Goal: Feedback & Contribution: Contribute content

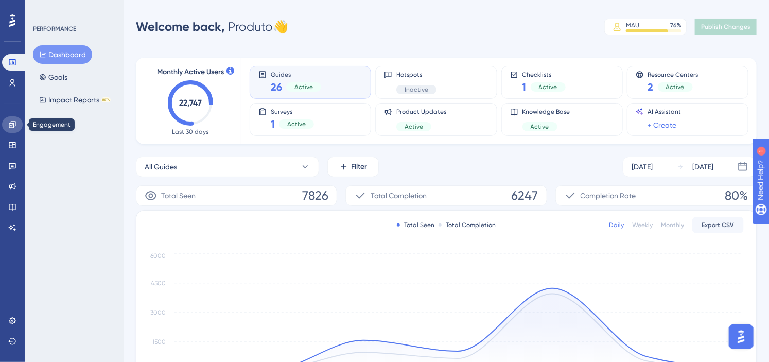
click at [15, 126] on icon at bounding box center [12, 124] width 7 height 7
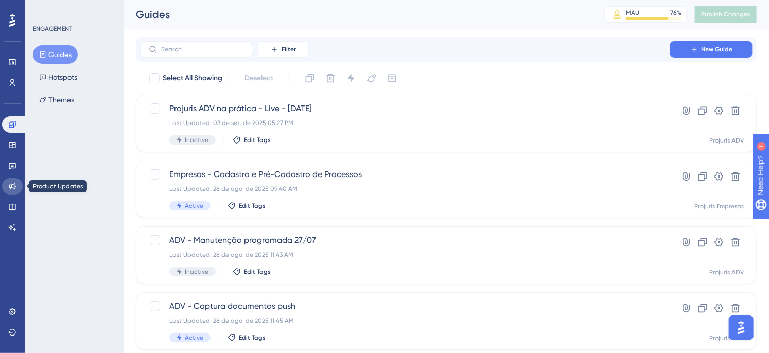
click at [11, 181] on link at bounding box center [12, 186] width 21 height 16
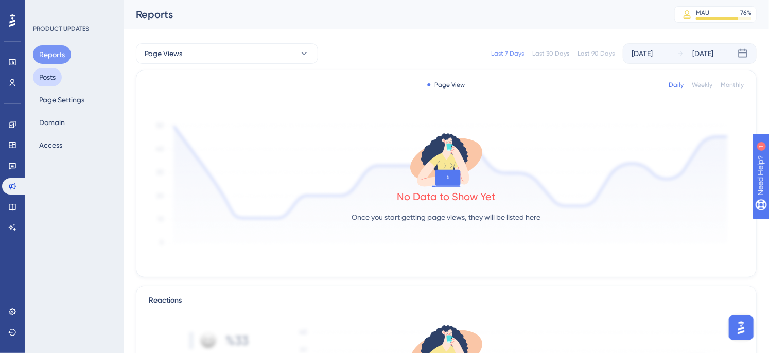
click at [47, 81] on button "Posts" at bounding box center [47, 77] width 29 height 19
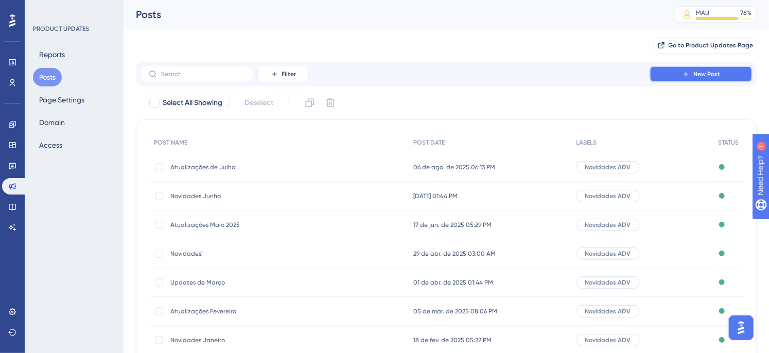
click at [691, 73] on button "New Post" at bounding box center [701, 74] width 103 height 16
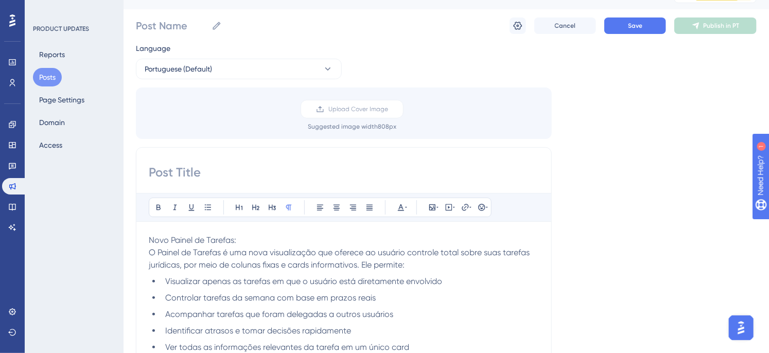
scroll to position [12, 0]
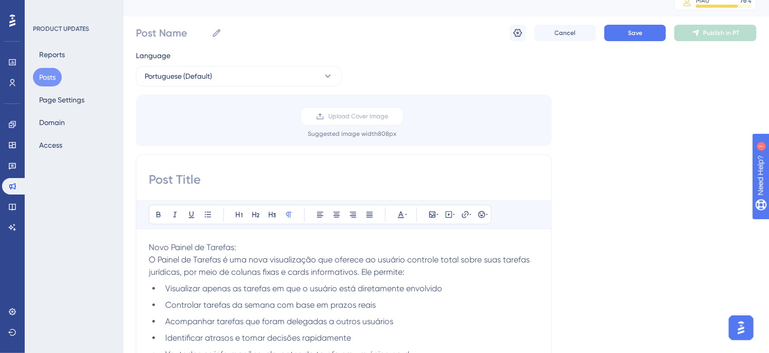
click at [220, 177] on input at bounding box center [344, 179] width 390 height 16
type input "Atualizações de Agosto!"
click at [173, 30] on input "Post Name" at bounding box center [172, 33] width 72 height 14
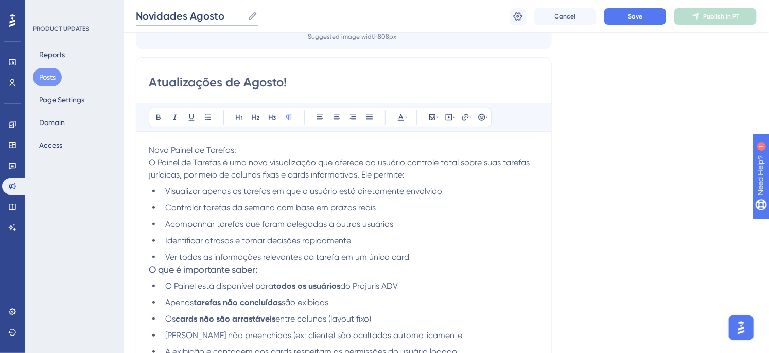
scroll to position [127, 0]
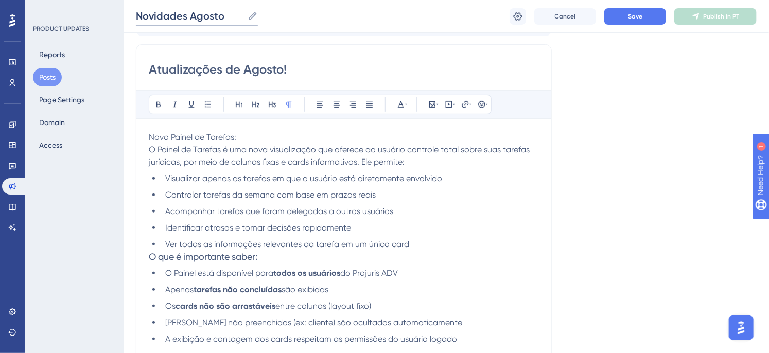
type input "Novidades Agosto"
drag, startPoint x: 248, startPoint y: 134, endPoint x: 96, endPoint y: 140, distance: 151.9
click at [258, 106] on icon at bounding box center [256, 104] width 8 height 8
click at [290, 143] on h2 "Novo Painel de Tarefas:" at bounding box center [344, 138] width 390 height 14
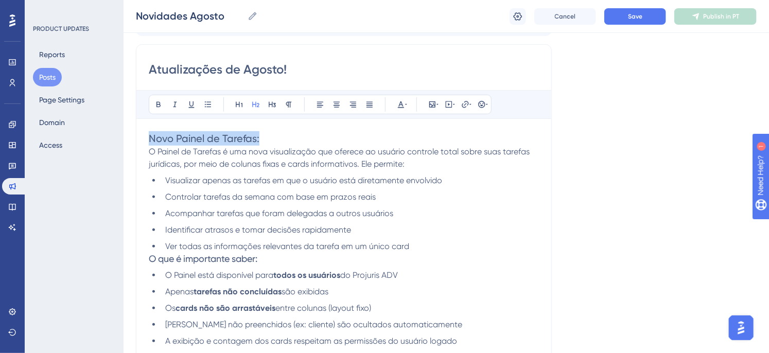
drag, startPoint x: 271, startPoint y: 133, endPoint x: 133, endPoint y: 140, distance: 138.6
click at [151, 103] on button at bounding box center [158, 104] width 14 height 14
click at [296, 146] on p "O Painel de Tarefas é uma nova visualização que oferece ao usuário controle tot…" at bounding box center [344, 158] width 390 height 25
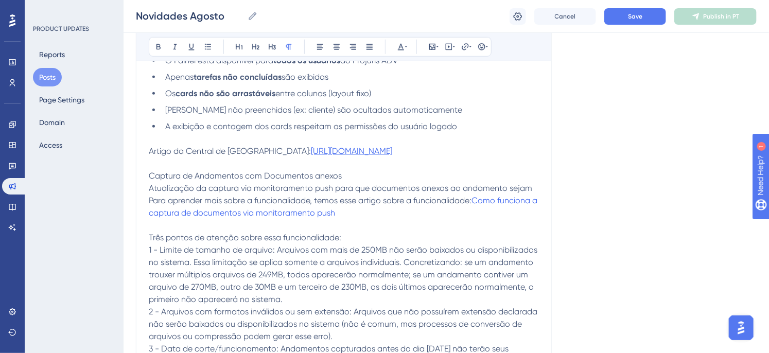
scroll to position [356, 0]
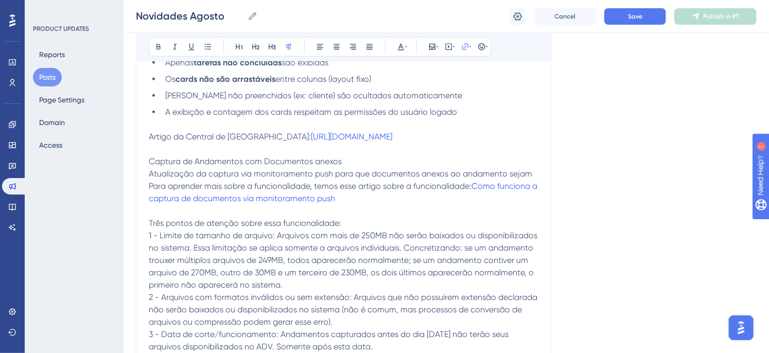
drag, startPoint x: 334, startPoint y: 164, endPoint x: 139, endPoint y: 148, distance: 195.2
click at [139, 148] on div "Atualizações de Agosto! Bold Italic Underline Bullet Point Heading 1 Heading 2 …" at bounding box center [344, 115] width 416 height 600
click at [366, 155] on p at bounding box center [344, 149] width 390 height 12
click at [268, 136] on p "Artigo da Central de Ajuda: https://ajuda.projurisadv.com.br/space/BDC/20480148…" at bounding box center [344, 137] width 390 height 12
drag, startPoint x: 353, startPoint y: 165, endPoint x: 134, endPoint y: 152, distance: 219.6
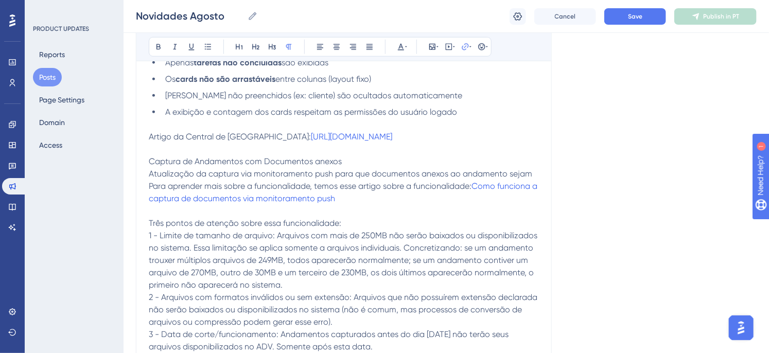
click at [134, 152] on div "Performance Users Engagement Widgets Feedback Product Updates Knowledge Base AI…" at bounding box center [447, 164] width 646 height 1040
click at [270, 133] on p "Artigo da Central de Ajuda:" at bounding box center [344, 137] width 390 height 12
drag, startPoint x: 326, startPoint y: 137, endPoint x: 129, endPoint y: 133, distance: 197.2
click at [129, 133] on div "Performance Users Engagement Widgets Feedback Product Updates Knowledge Base AI…" at bounding box center [447, 164] width 646 height 1040
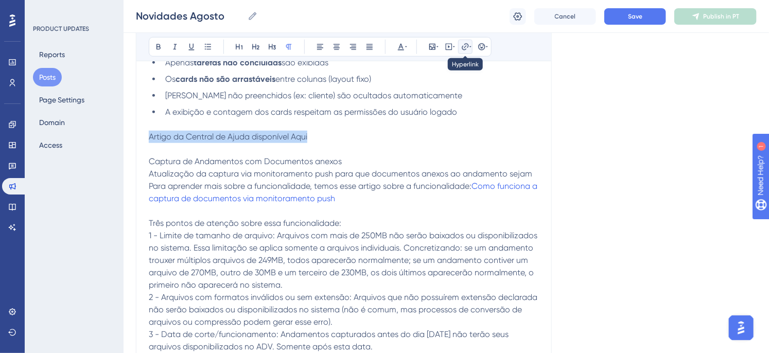
click at [466, 53] on button at bounding box center [465, 47] width 14 height 14
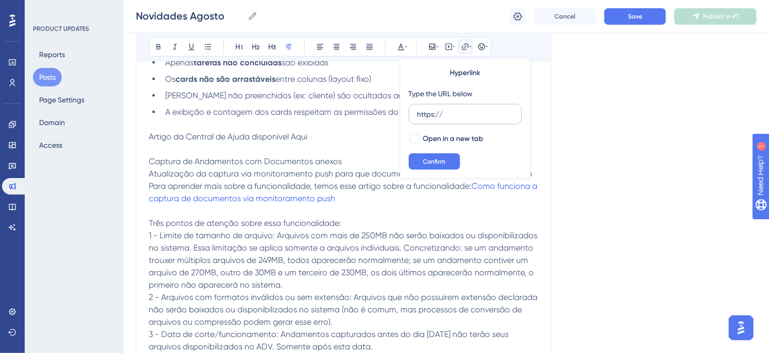
click at [453, 115] on input "https://" at bounding box center [465, 114] width 96 height 11
type input "https://ajuda.projurisadv.com.br/space/BDC/20480148/Como+utilizar+o+Painel+de+T…"
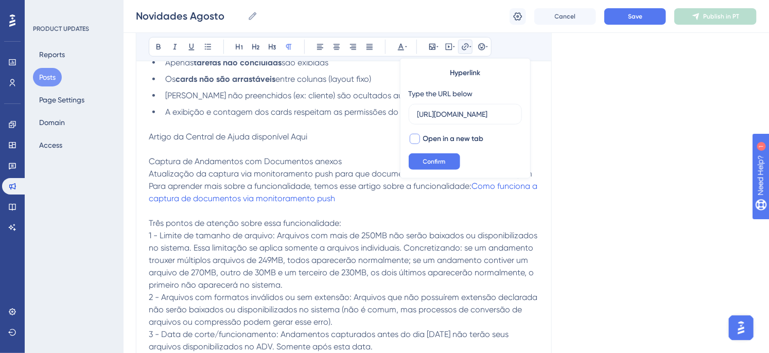
click at [412, 133] on div at bounding box center [415, 139] width 12 height 12
checkbox input "true"
click at [434, 160] on span "Confirm" at bounding box center [434, 162] width 23 height 8
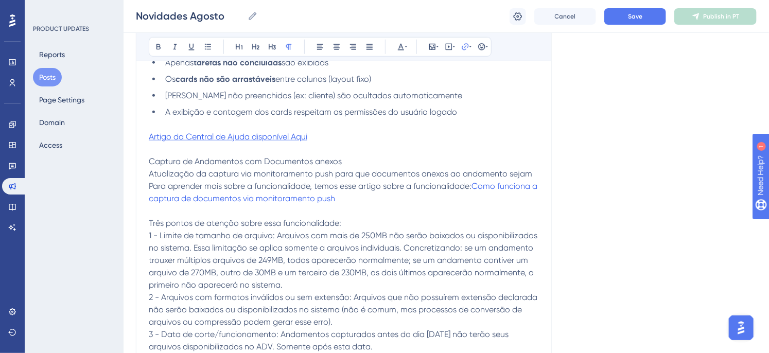
click at [295, 139] on span "Artigo da Central de Ajuda disponível Aqui" at bounding box center [228, 137] width 159 height 10
click at [294, 136] on span "Artigo da Central de Ajuda disponível Aqui" at bounding box center [228, 137] width 159 height 10
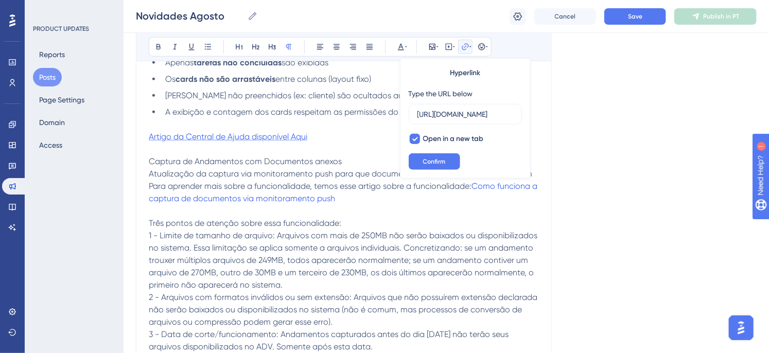
scroll to position [0, 394]
click at [299, 137] on span "Artigo da Central de Ajuda disponível Aqui" at bounding box center [228, 137] width 159 height 10
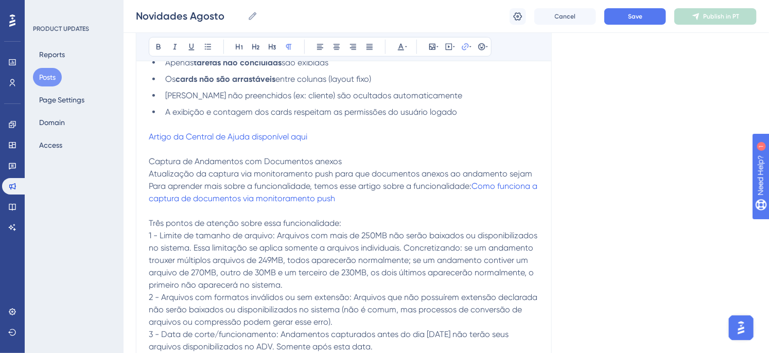
click at [351, 137] on p "Artigo da Central de Ajuda disponível aqui" at bounding box center [344, 137] width 390 height 12
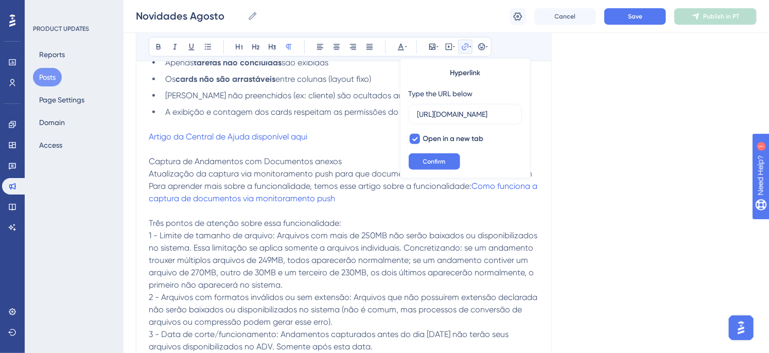
scroll to position [0, 394]
click at [456, 168] on button "Confirm" at bounding box center [434, 161] width 51 height 16
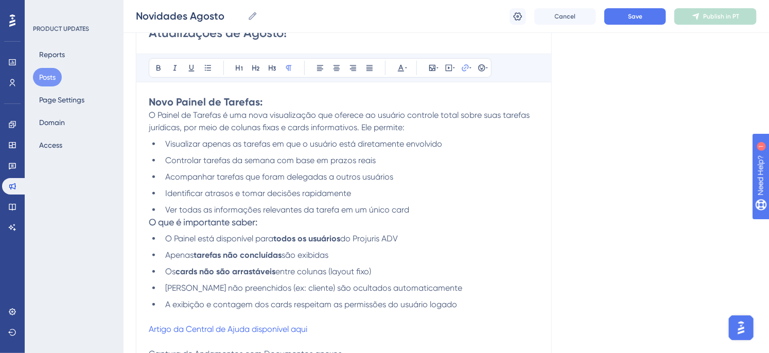
scroll to position [184, 0]
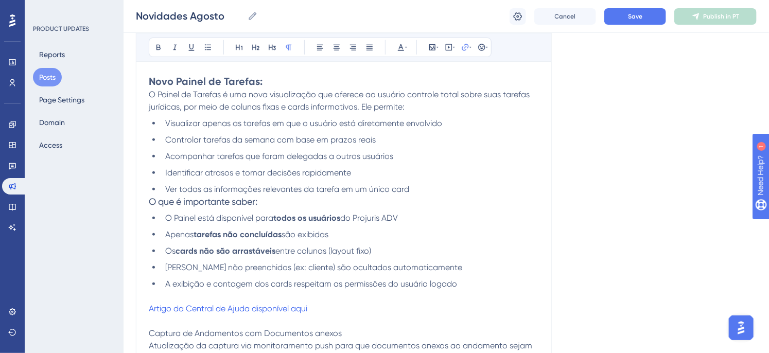
click at [466, 120] on li "Visualizar apenas as tarefas em que o usuário está diretamente envolvido" at bounding box center [350, 123] width 378 height 12
click at [393, 136] on li "Controlar tarefas da semana com base em prazos reais" at bounding box center [350, 140] width 378 height 12
click at [418, 159] on li "Acompanhar tarefas que foram delegadas a outros usuários" at bounding box center [350, 156] width 378 height 12
click at [383, 176] on li "Identificar atrasos e tomar decisões rapidamente" at bounding box center [350, 173] width 378 height 12
click at [433, 189] on li "Ver todas as informações relevantes da tarefa em um único card" at bounding box center [350, 189] width 378 height 12
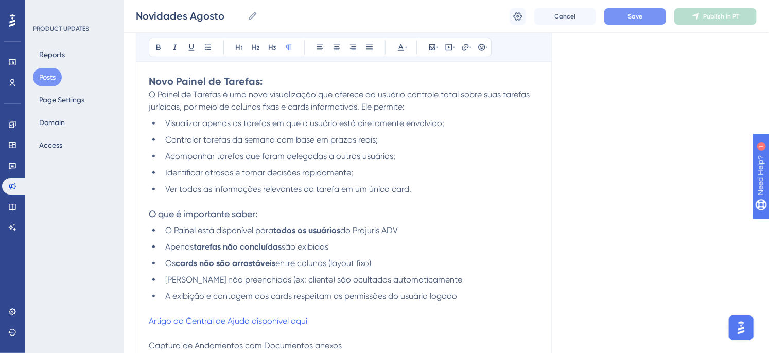
click at [621, 16] on button "Save" at bounding box center [635, 16] width 62 height 16
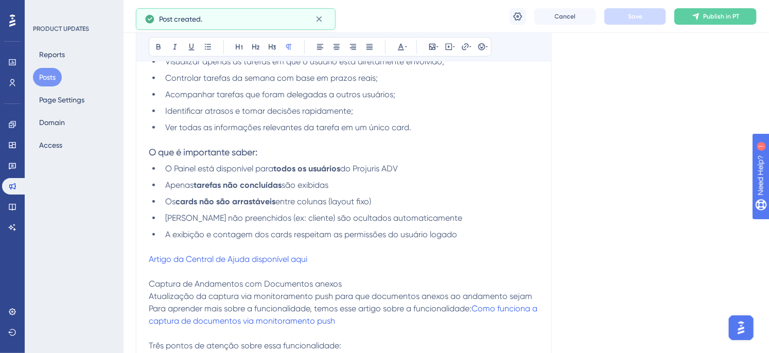
scroll to position [232, 0]
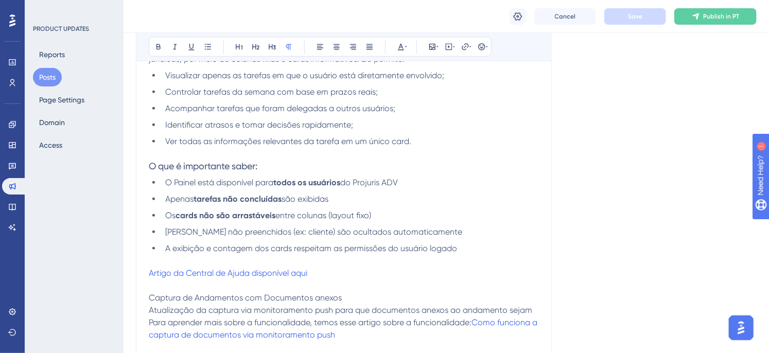
click at [245, 148] on p at bounding box center [344, 154] width 390 height 12
click at [429, 45] on icon at bounding box center [432, 47] width 8 height 8
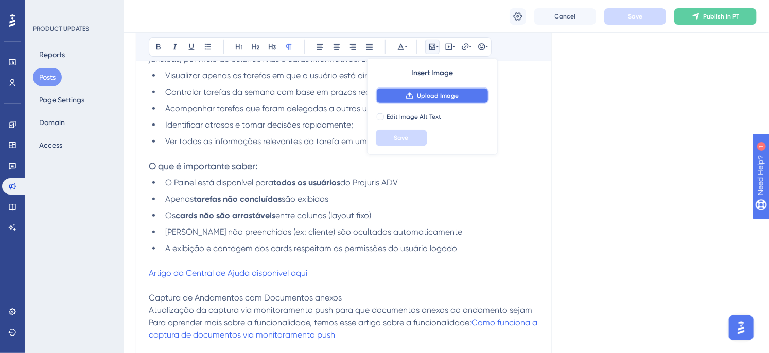
click at [433, 94] on span "Upload Image" at bounding box center [438, 96] width 42 height 8
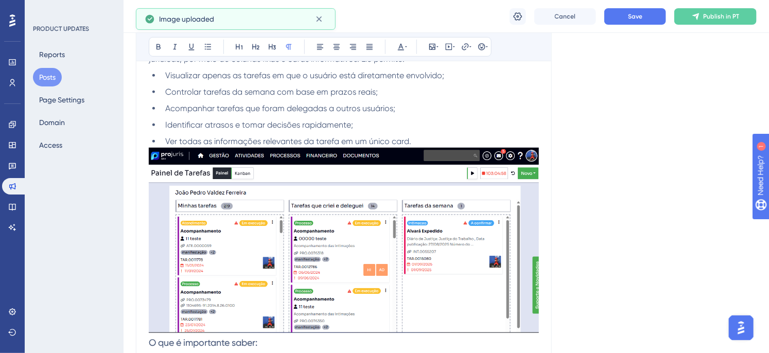
click at [290, 216] on img at bounding box center [344, 240] width 390 height 185
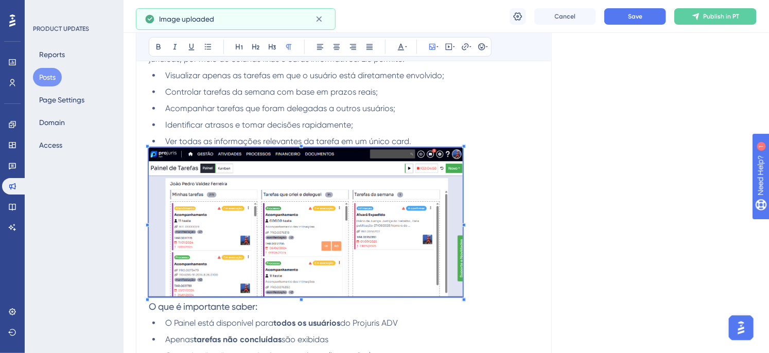
click at [224, 206] on span at bounding box center [306, 224] width 314 height 153
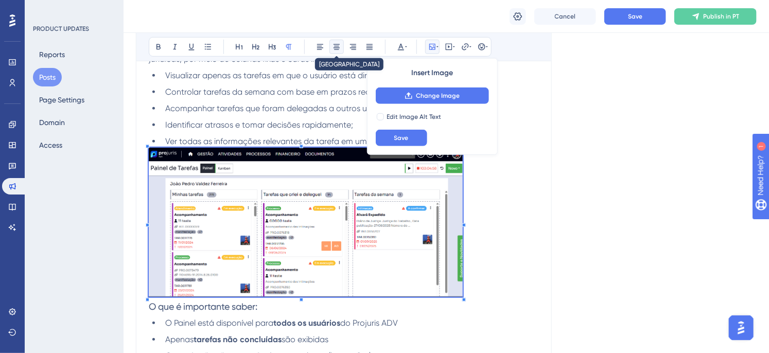
drag, startPoint x: 335, startPoint y: 47, endPoint x: 328, endPoint y: 55, distance: 9.9
click at [335, 48] on icon at bounding box center [337, 47] width 8 height 8
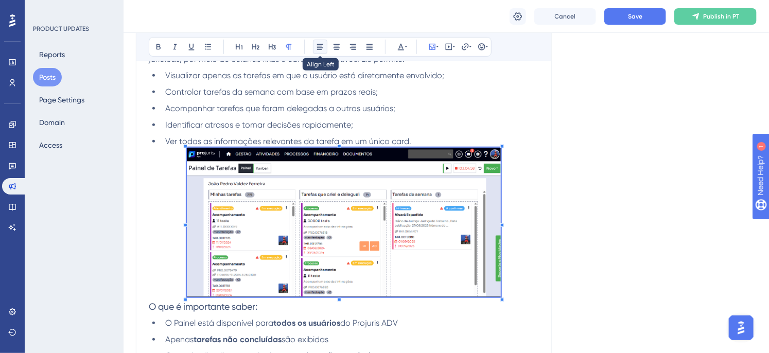
click at [317, 45] on icon at bounding box center [320, 47] width 8 height 8
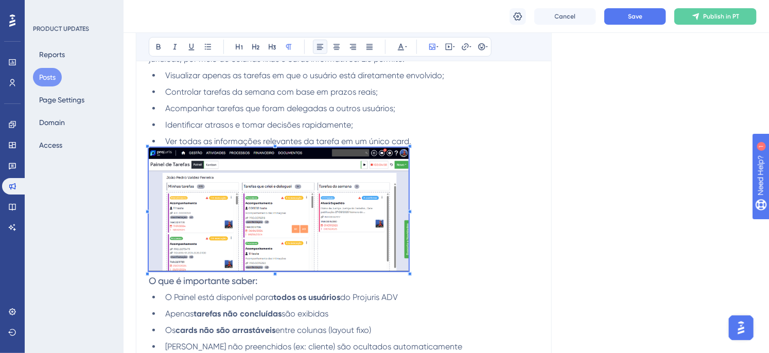
click at [200, 187] on span at bounding box center [279, 211] width 260 height 127
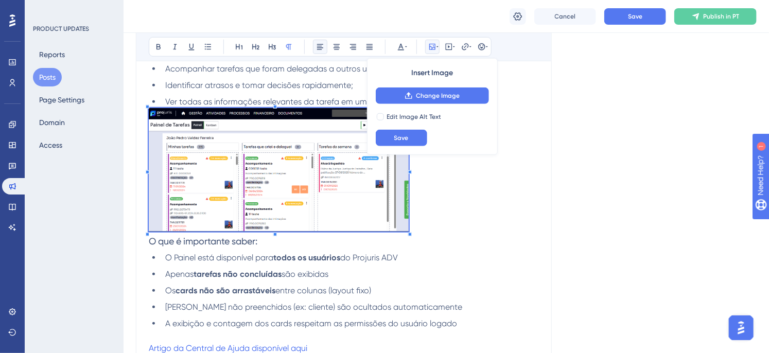
scroll to position [289, 0]
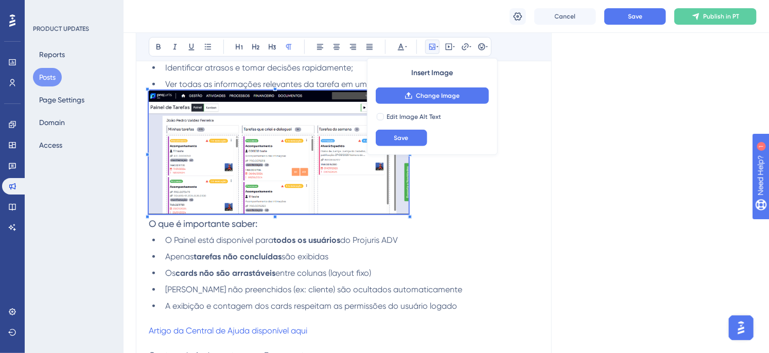
click at [151, 224] on span "O que é importante saber:" at bounding box center [203, 223] width 109 height 11
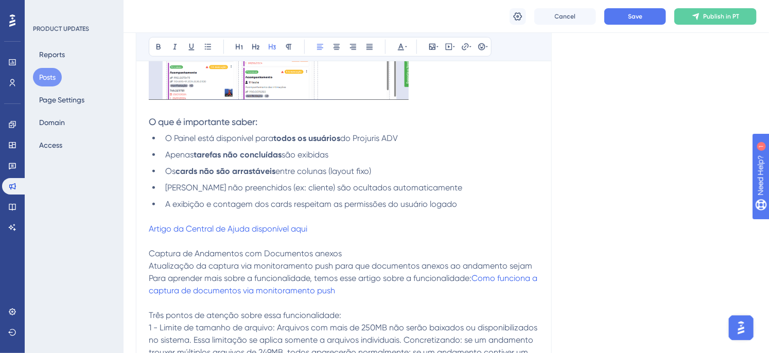
scroll to position [460, 0]
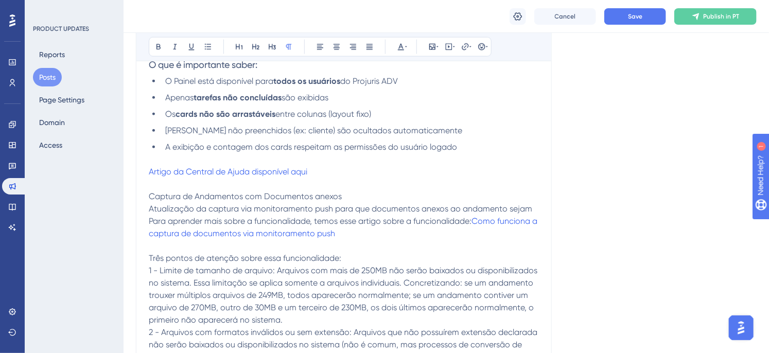
click at [349, 197] on p "Captura de Andamentos com Documentos anexos" at bounding box center [344, 196] width 390 height 12
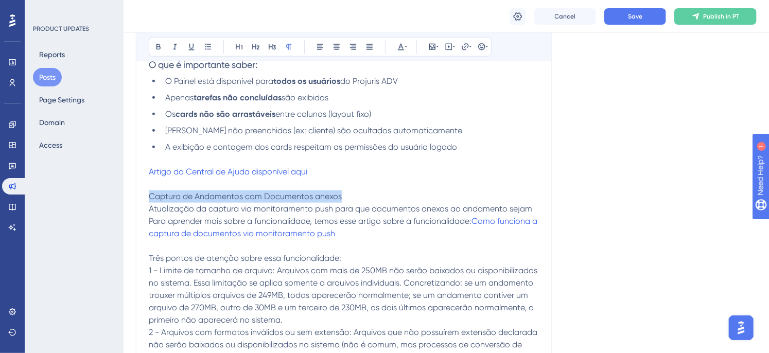
drag, startPoint x: 361, startPoint y: 194, endPoint x: 115, endPoint y: 198, distance: 246.6
click at [124, 198] on div "Performance Users Engagement Widgets Feedback Product Updates Knowledge Base AI…" at bounding box center [447, 129] width 646 height 1179
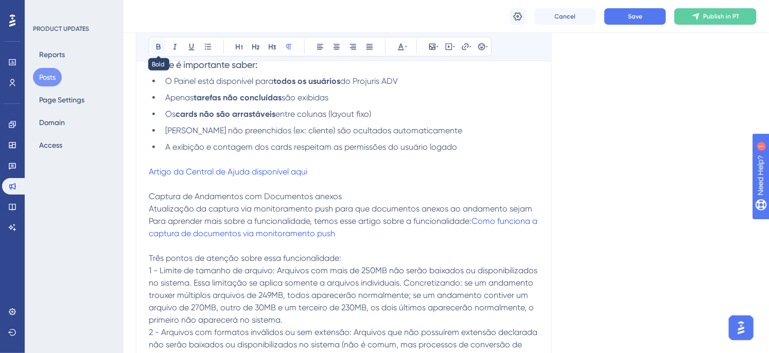
click at [153, 47] on button at bounding box center [158, 47] width 14 height 14
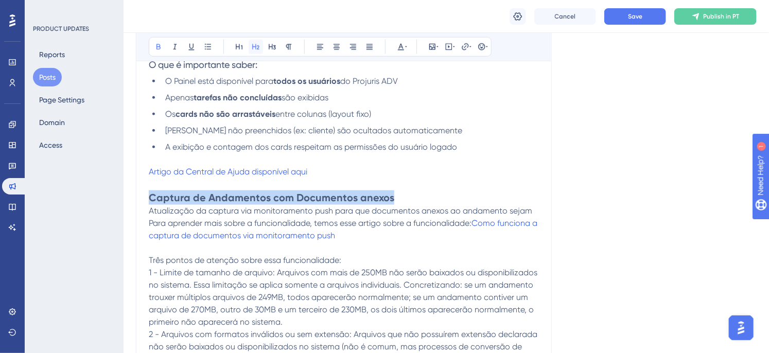
drag, startPoint x: 257, startPoint y: 43, endPoint x: 256, endPoint y: 49, distance: 6.3
click at [256, 44] on icon at bounding box center [256, 47] width 8 height 8
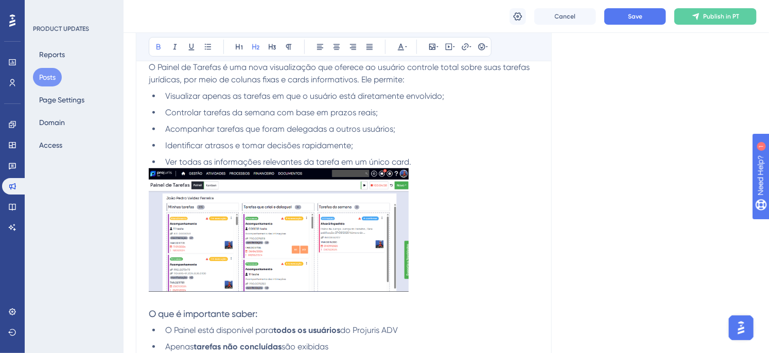
scroll to position [174, 0]
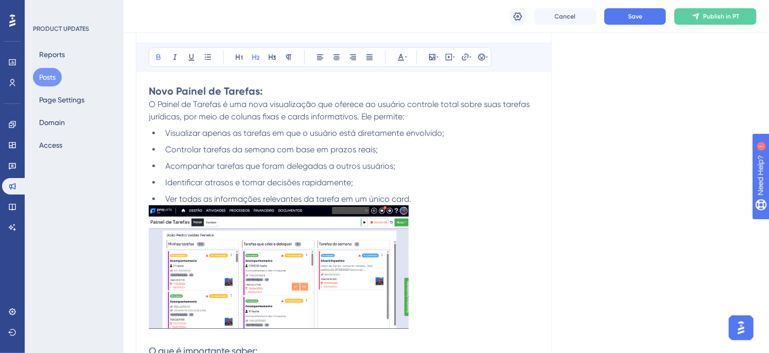
click at [230, 85] on strong "Novo Painel de Tarefas:" at bounding box center [206, 91] width 114 height 12
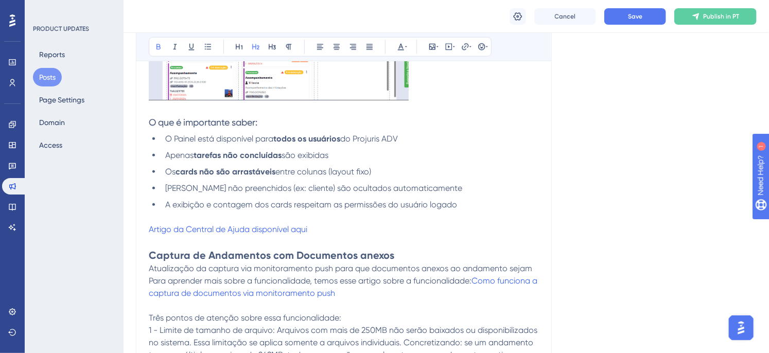
scroll to position [403, 0]
click at [240, 120] on span "O que é importante saber:" at bounding box center [203, 121] width 109 height 11
drag, startPoint x: 264, startPoint y: 118, endPoint x: 139, endPoint y: 126, distance: 125.3
click at [139, 126] on div "Atualizações de Agosto! Bold Italic Underline Bullet Point Heading 1 Heading 2 …" at bounding box center [344, 139] width 416 height 742
click at [255, 154] on strong "tarefas não concluídas" at bounding box center [238, 155] width 88 height 10
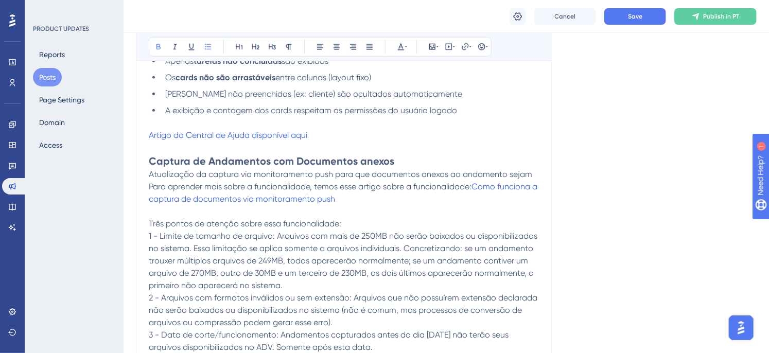
scroll to position [517, 0]
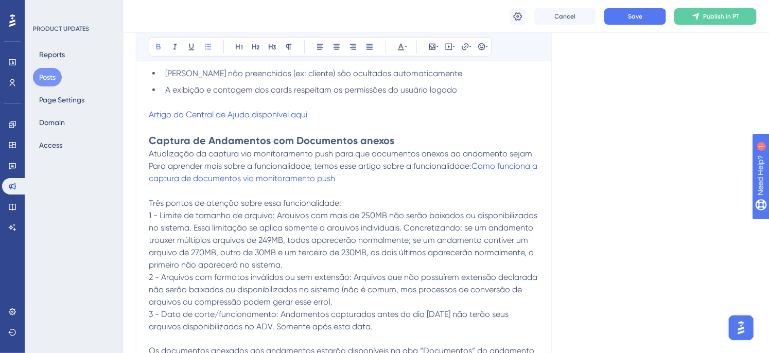
click at [332, 115] on p "Artigo da Central de Ajuda disponível aqui" at bounding box center [344, 115] width 390 height 12
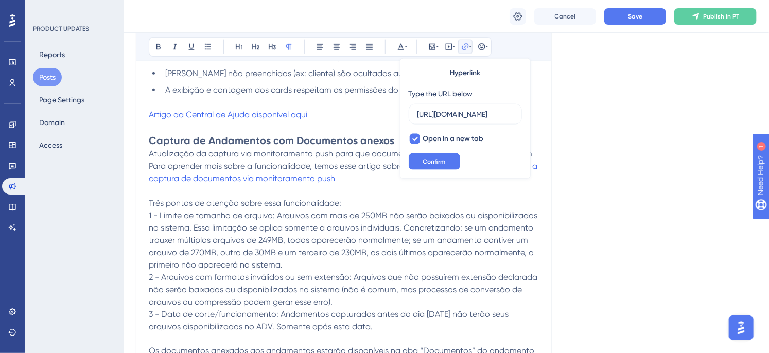
scroll to position [0, 394]
click at [325, 131] on p at bounding box center [344, 127] width 390 height 12
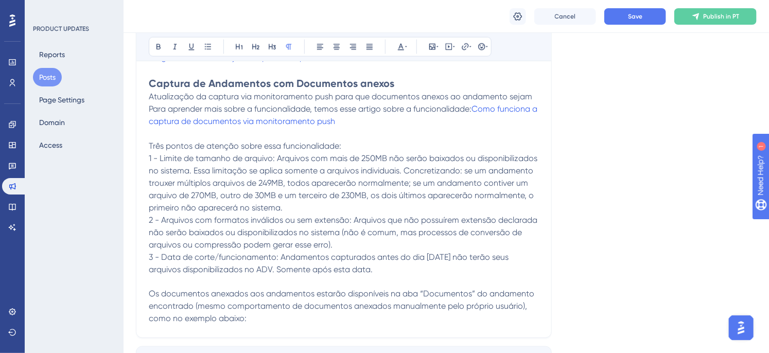
scroll to position [632, 0]
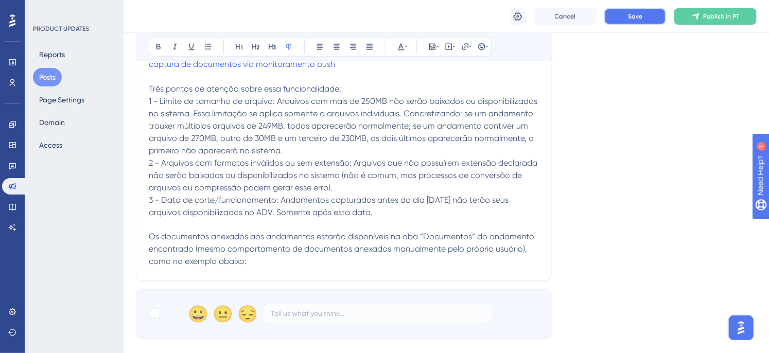
click at [632, 10] on button "Save" at bounding box center [635, 16] width 62 height 16
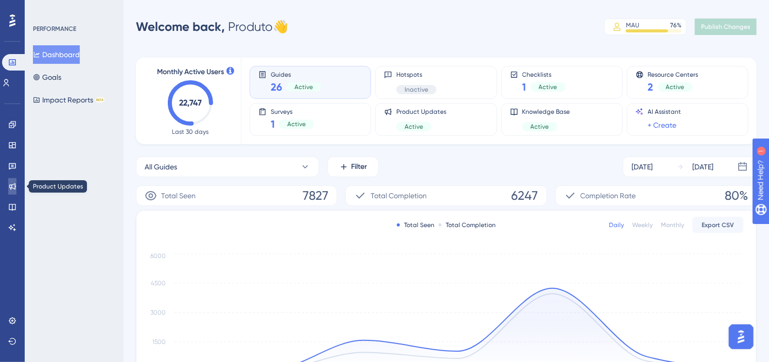
click at [10, 187] on icon at bounding box center [12, 186] width 8 height 8
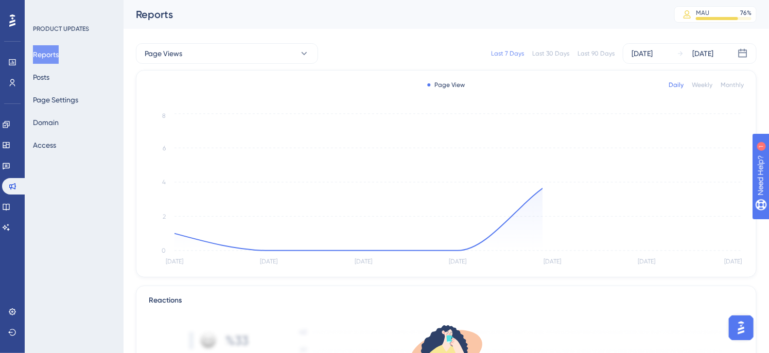
click at [59, 69] on div "Reports Posts Page Settings Domain Access" at bounding box center [74, 99] width 83 height 109
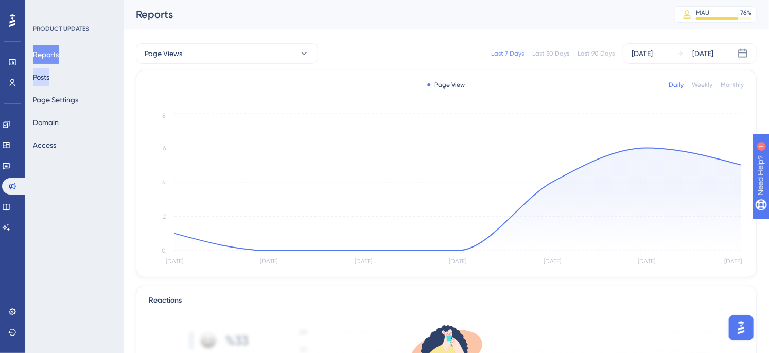
click at [49, 83] on button "Posts" at bounding box center [41, 77] width 16 height 19
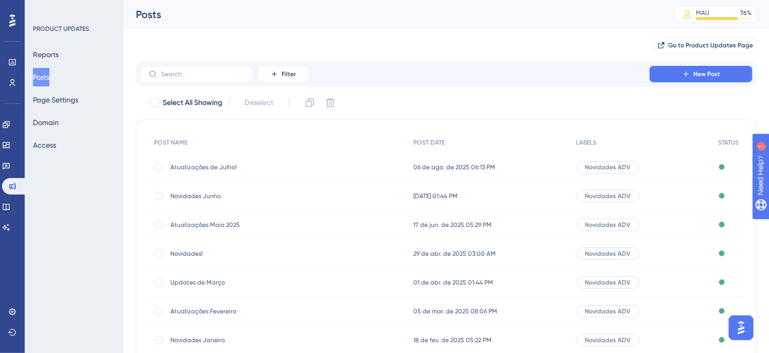
click at [713, 32] on div "Go to Product Updates Page" at bounding box center [446, 45] width 621 height 33
click at [717, 40] on button "Go to Product Updates Page" at bounding box center [705, 45] width 103 height 16
